Goal: Information Seeking & Learning: Learn about a topic

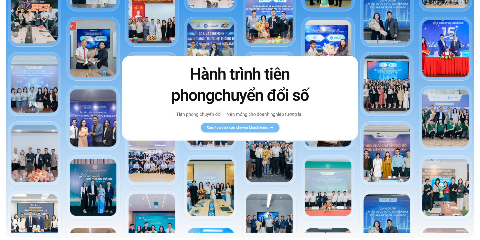
scroll to position [50, 0]
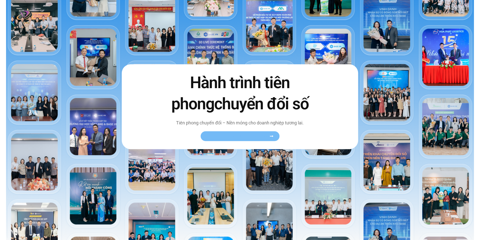
click at [245, 136] on span "Xem toàn bộ câu chuyện khách hàng" at bounding box center [238, 136] width 62 height 4
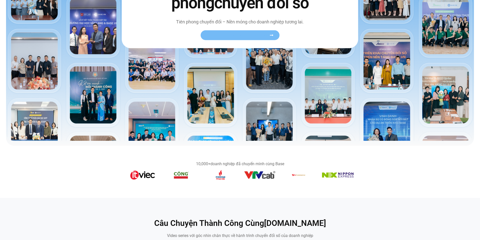
scroll to position [202, 0]
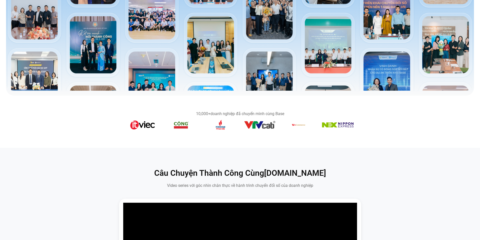
click at [144, 126] on img "5 / 14" at bounding box center [142, 125] width 25 height 10
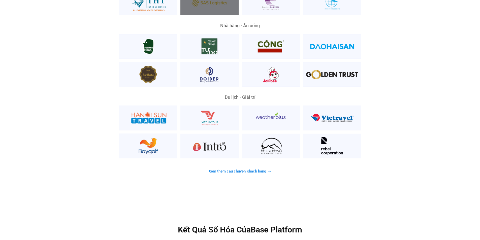
scroll to position [1337, 0]
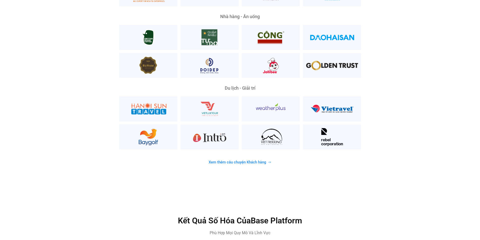
click at [237, 161] on span "Xem thêm câu chuyện Khách hàng" at bounding box center [238, 163] width 58 height 4
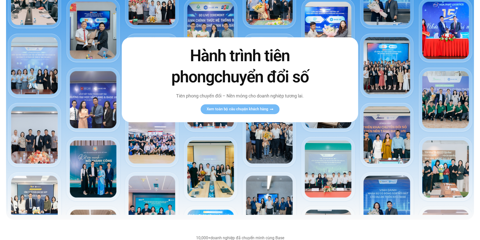
scroll to position [0, 0]
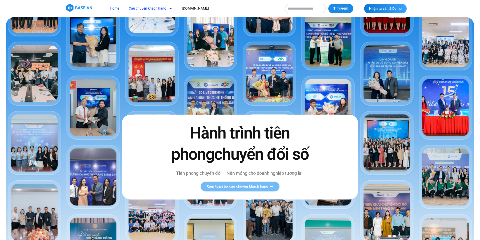
click at [161, 8] on link "Câu chuyện khách hàng" at bounding box center [150, 8] width 51 height 9
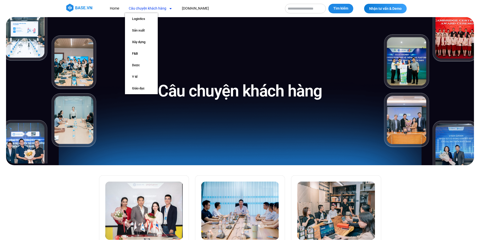
click at [170, 7] on icon "Menu" at bounding box center [171, 9] width 4 height 4
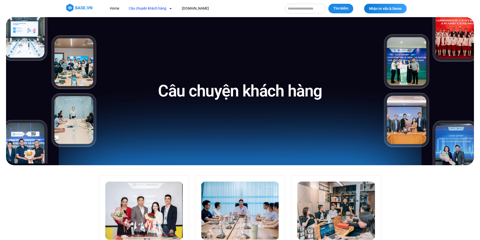
click at [170, 7] on icon "Menu" at bounding box center [171, 9] width 4 height 4
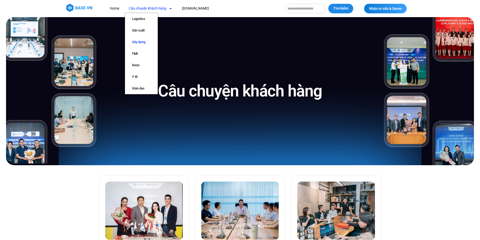
click at [134, 41] on link "Xây dựng" at bounding box center [141, 42] width 33 height 12
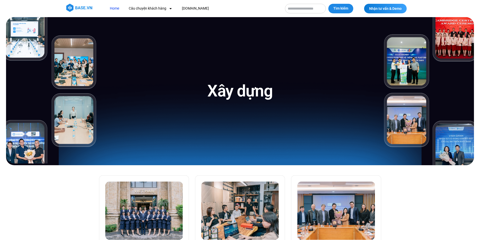
click at [114, 8] on link "Home" at bounding box center [114, 8] width 17 height 9
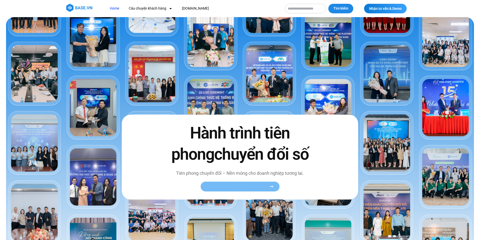
click at [247, 188] on span "Xem toàn bộ câu chuyện khách hàng" at bounding box center [238, 187] width 62 height 4
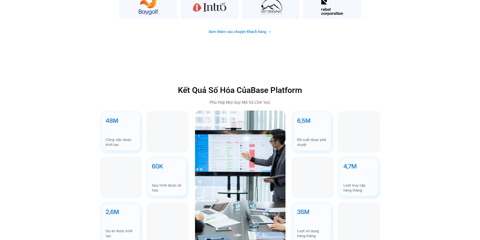
scroll to position [1488, 0]
